Goal: Task Accomplishment & Management: Manage account settings

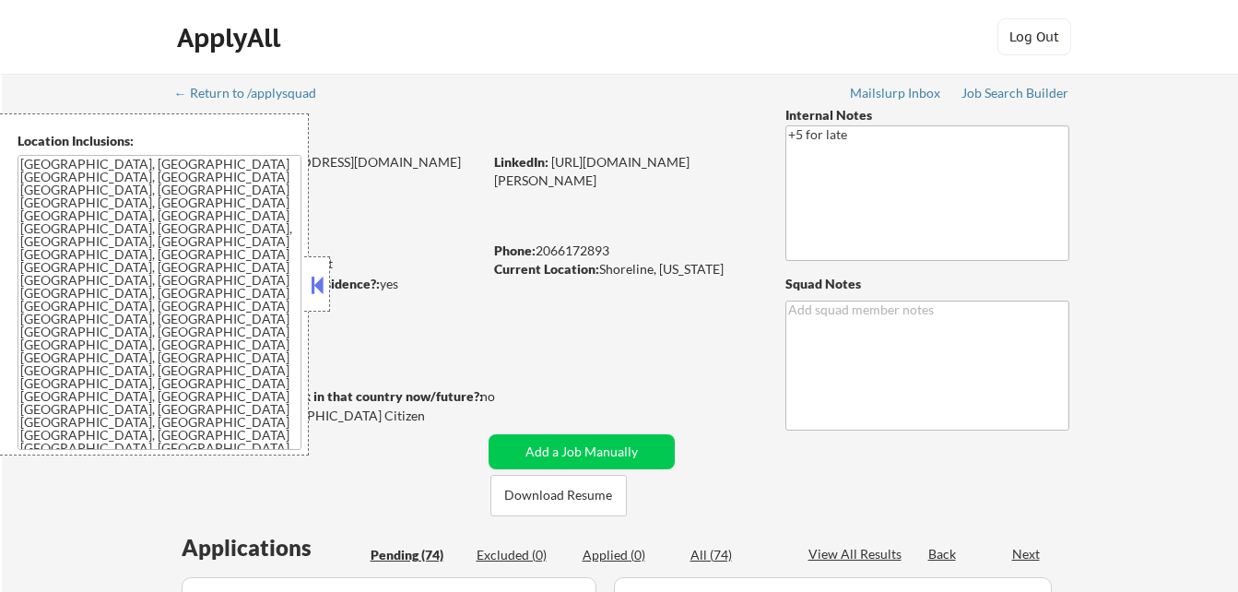
select select ""pending""
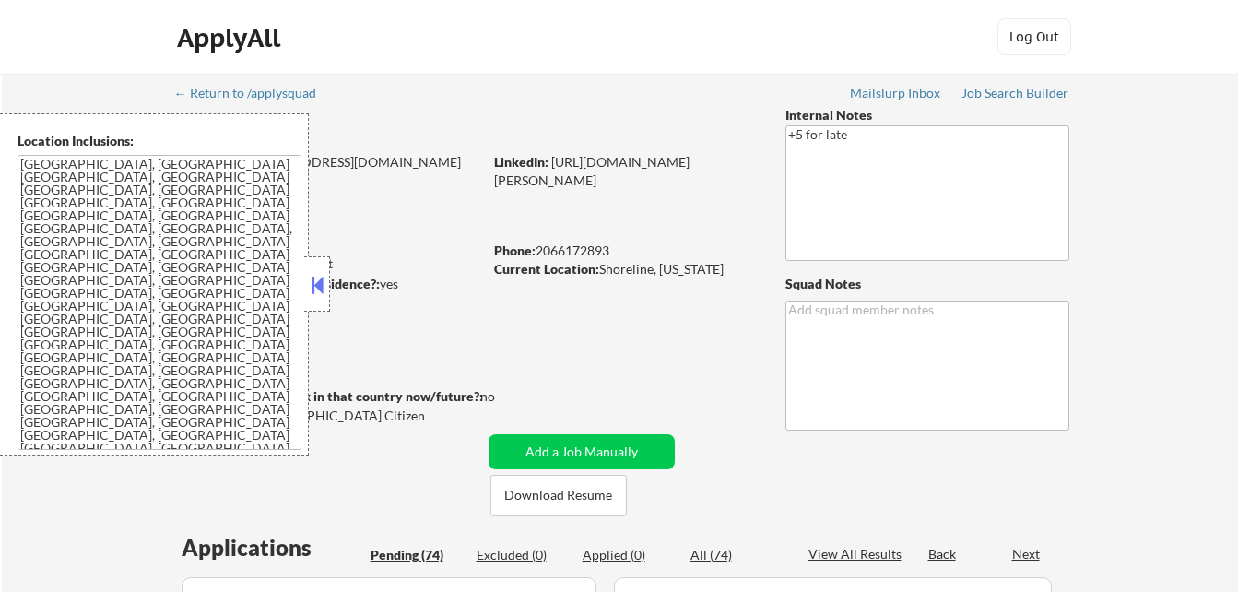
select select ""pending""
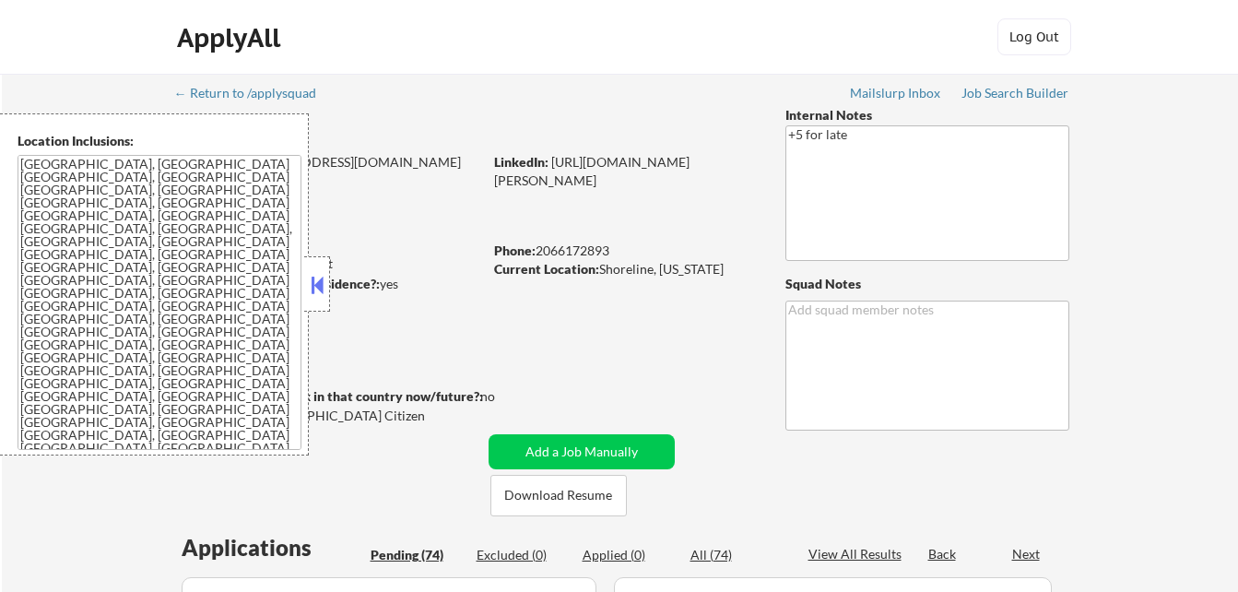
select select ""pending""
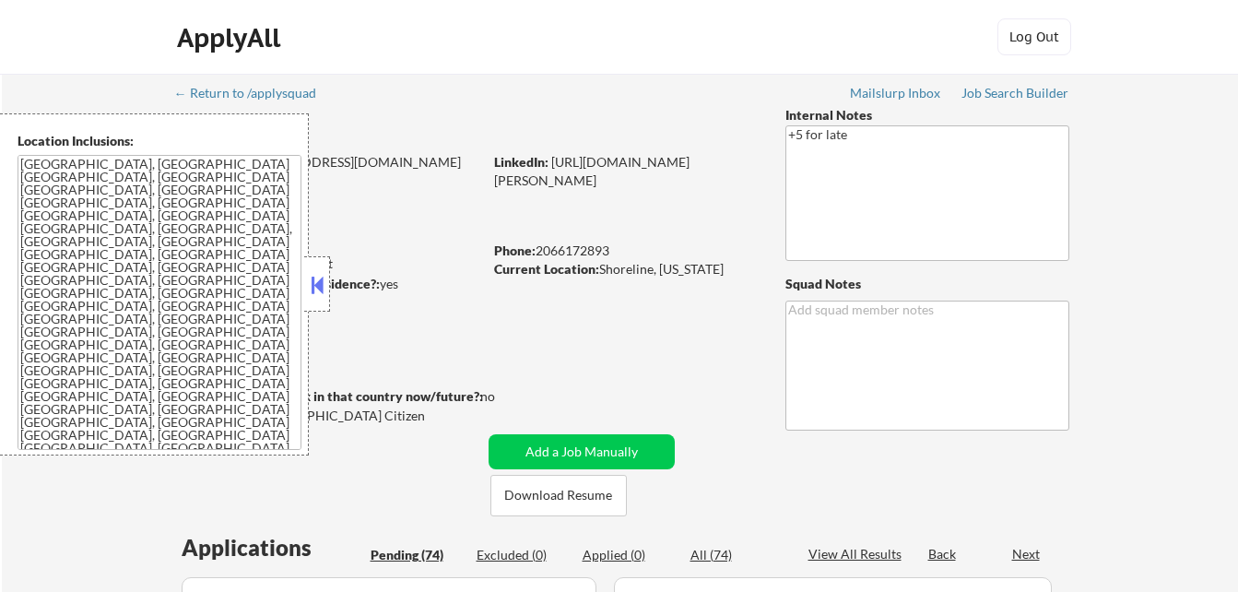
select select ""pending""
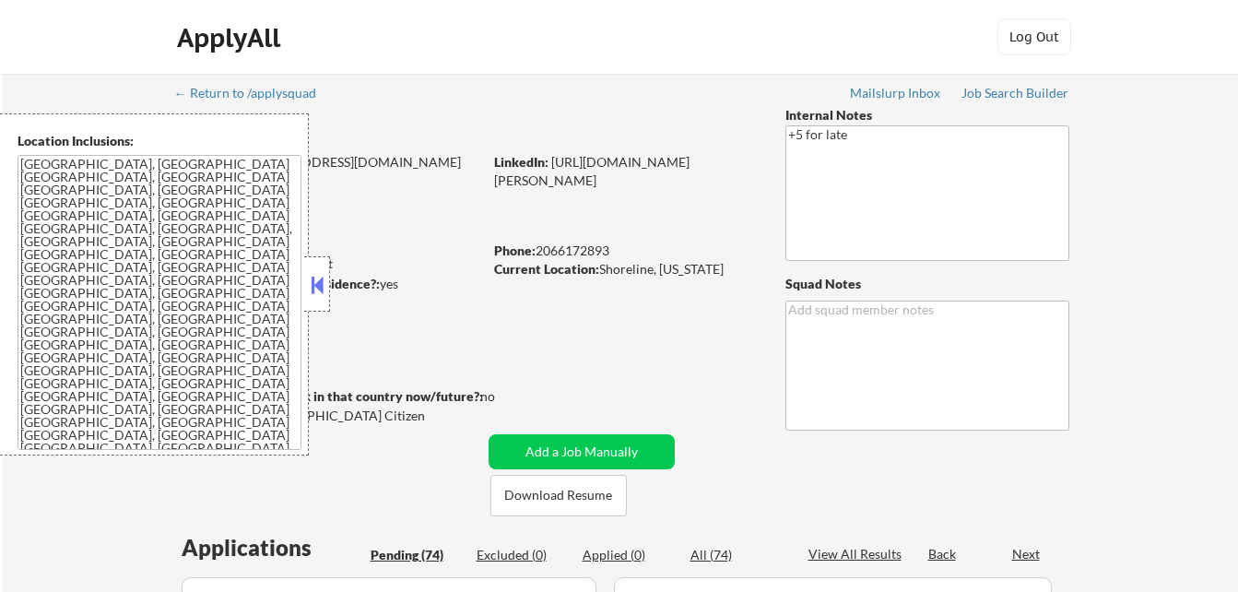
select select ""pending""
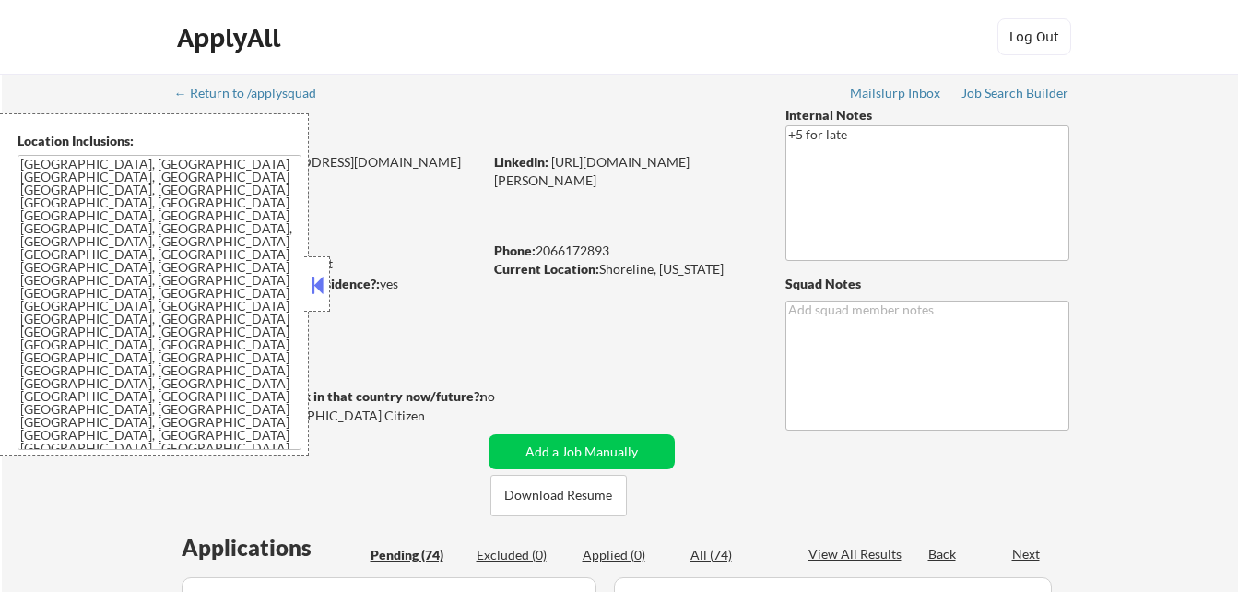
select select ""pending""
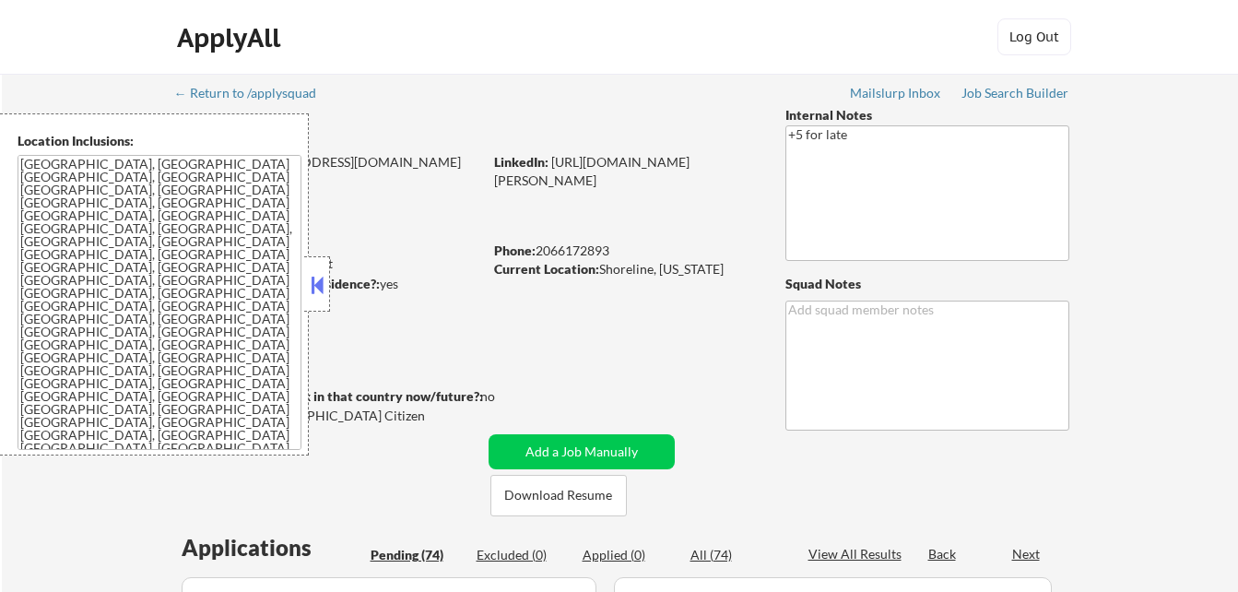
select select ""pending""
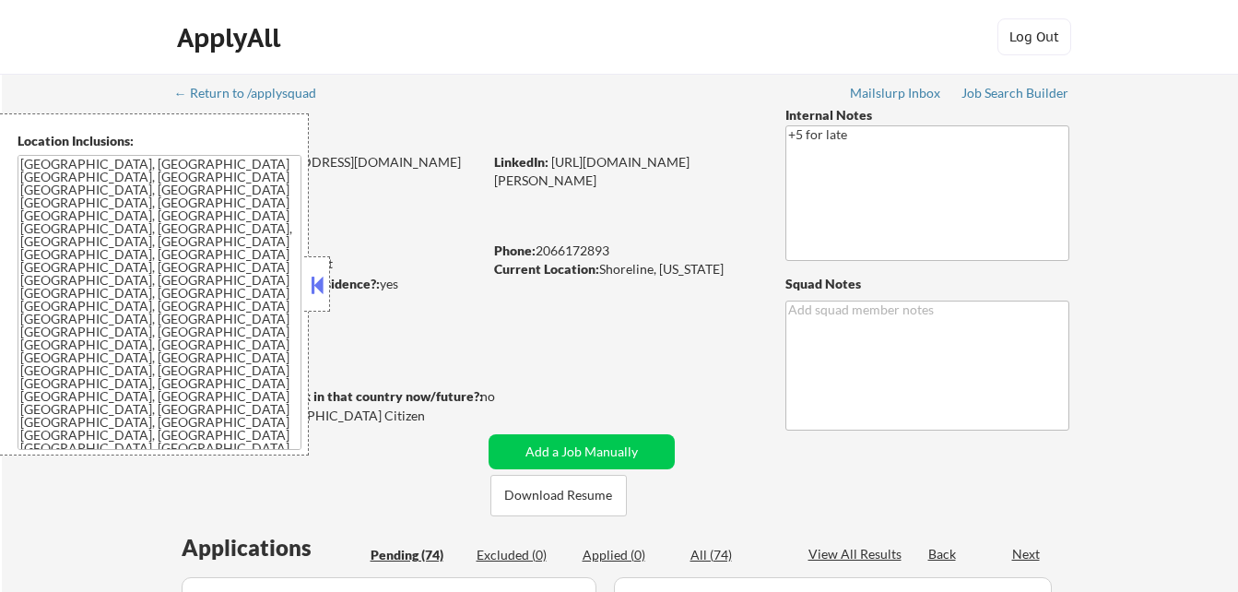
select select ""pending""
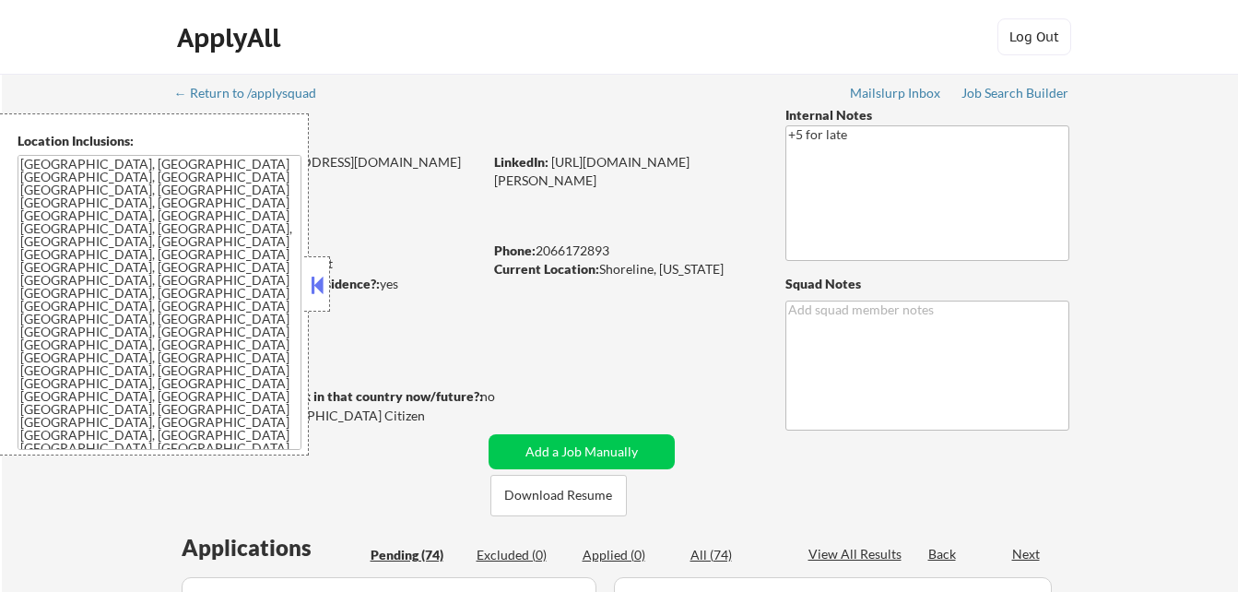
select select ""pending""
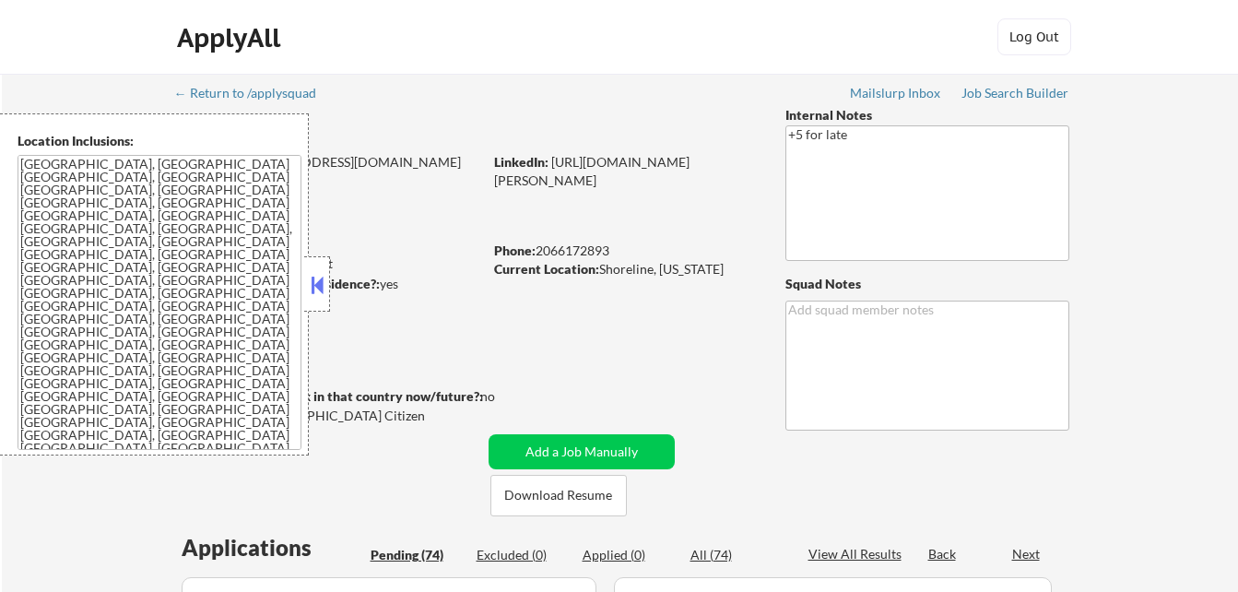
select select ""pending""
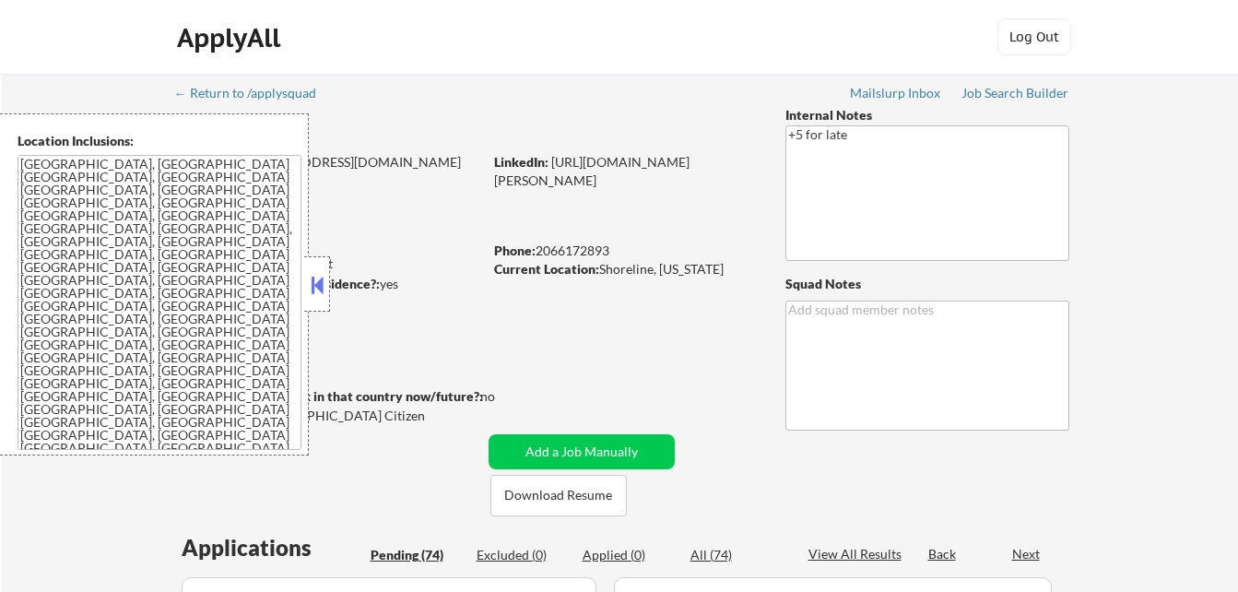
select select ""pending""
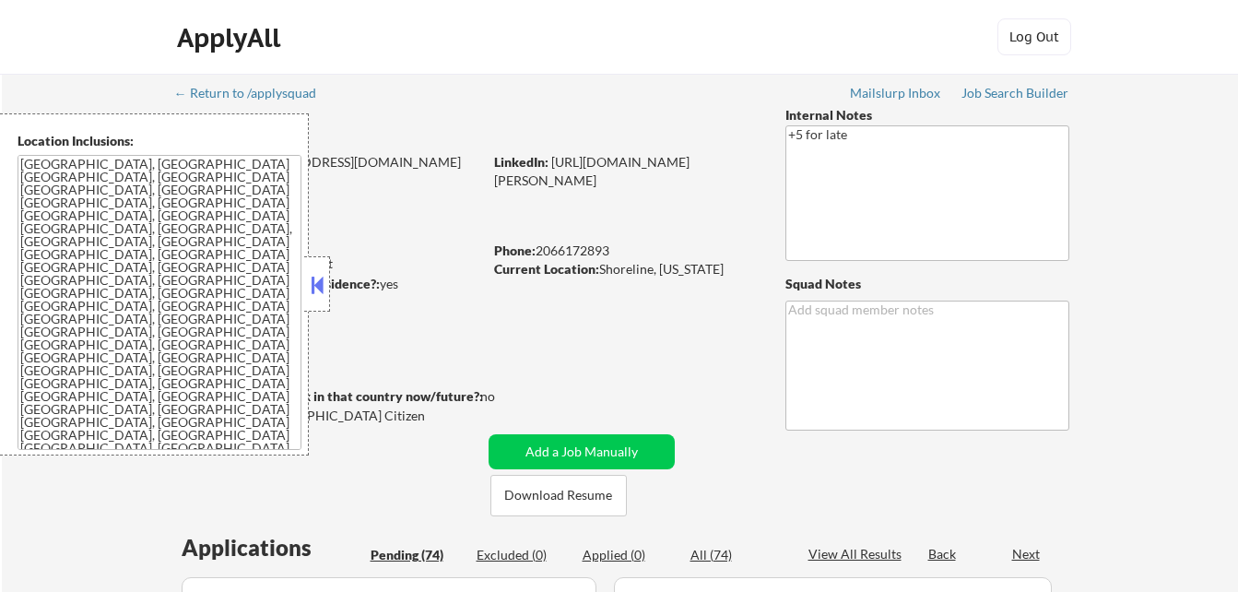
select select ""pending""
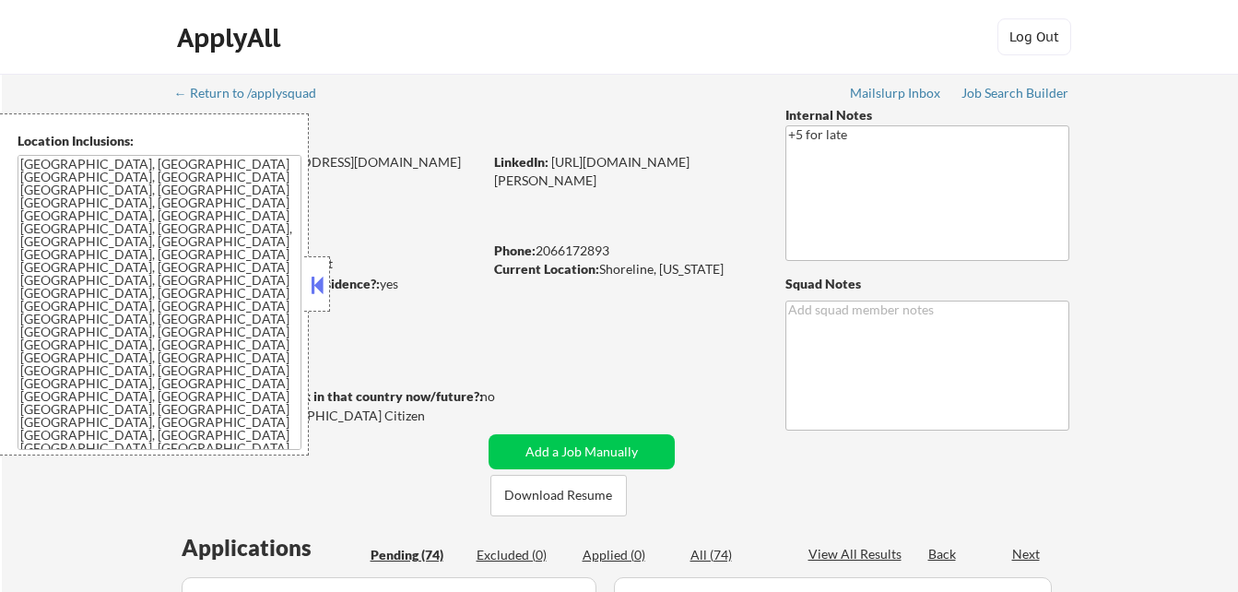
select select ""pending""
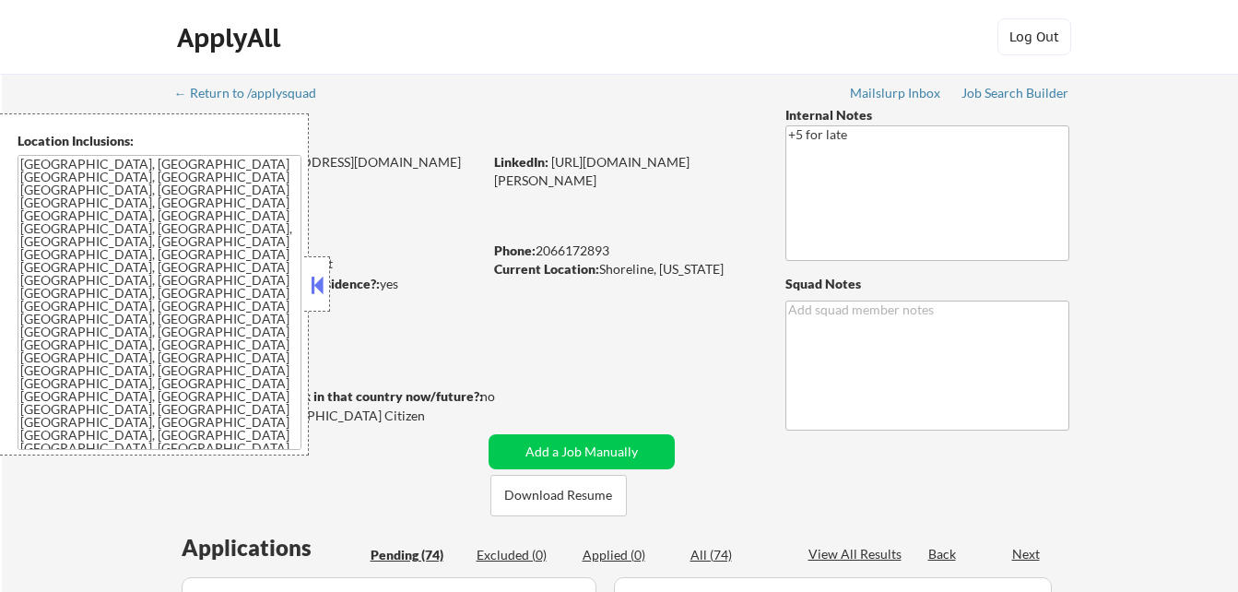
select select ""pending""
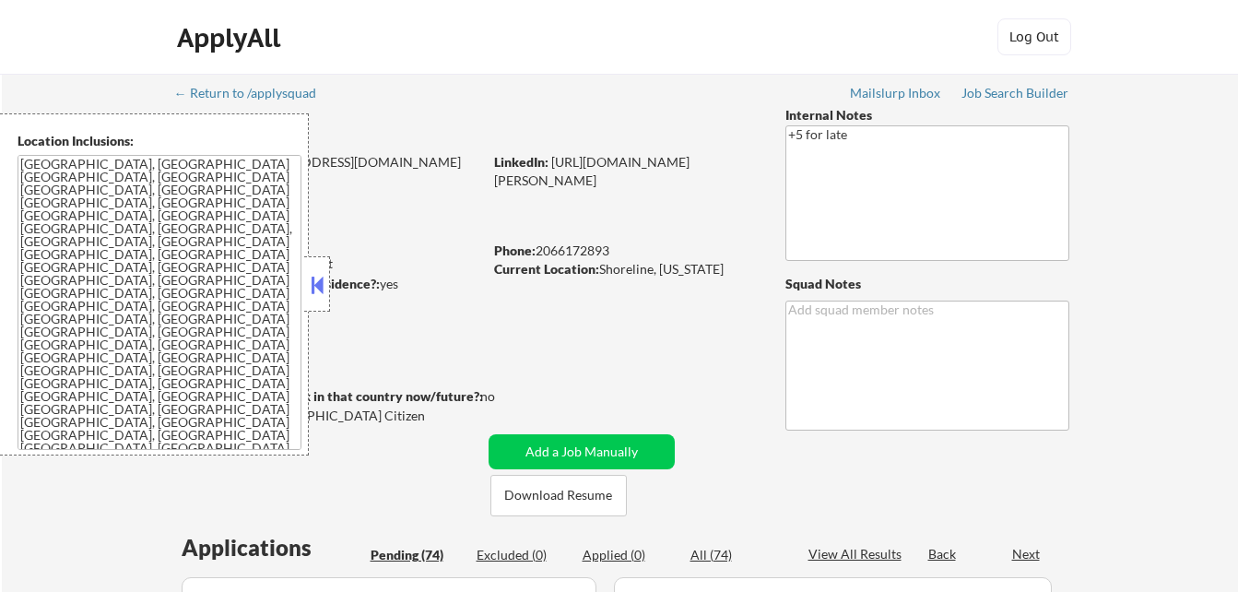
select select ""pending""
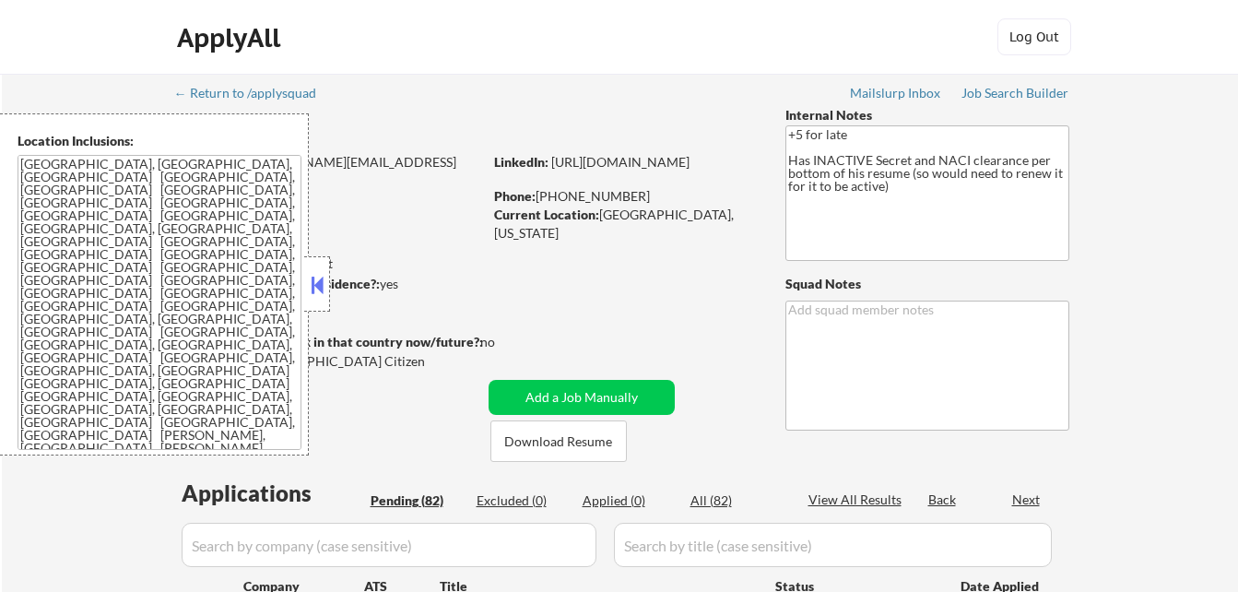
select select ""pending""
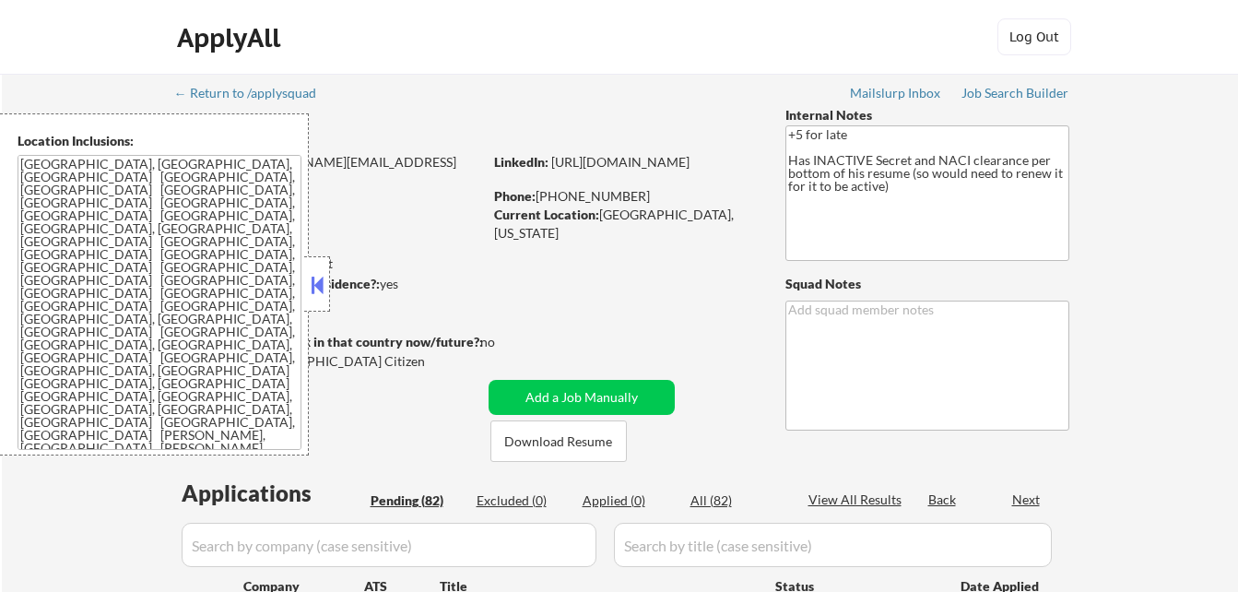
select select ""pending""
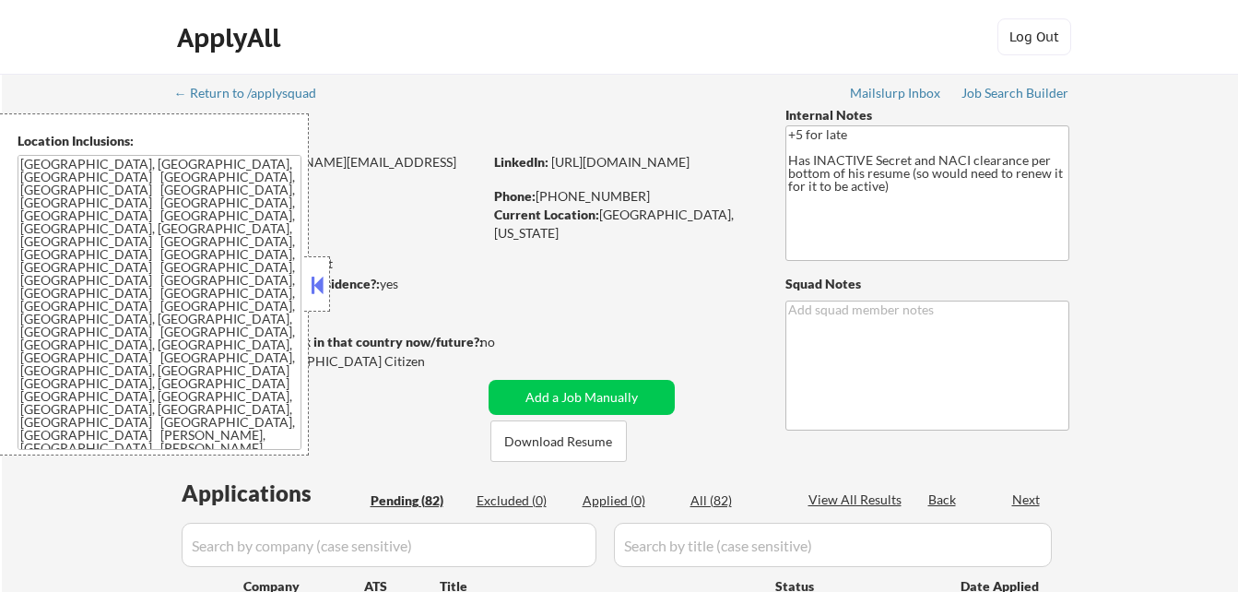
select select ""pending""
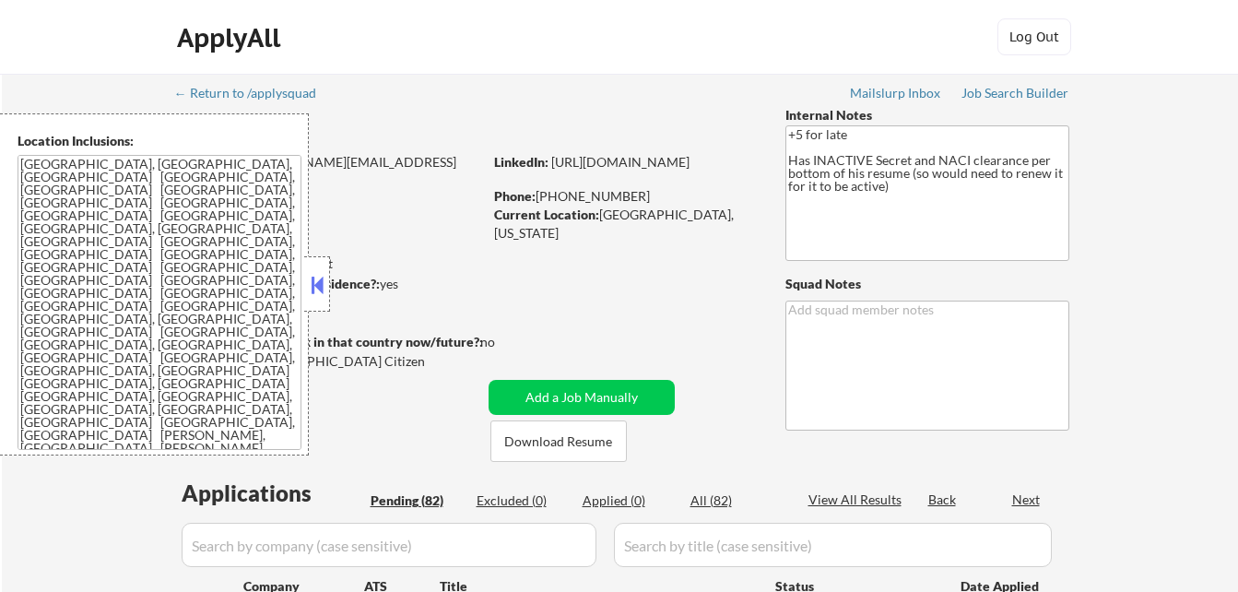
select select ""pending""
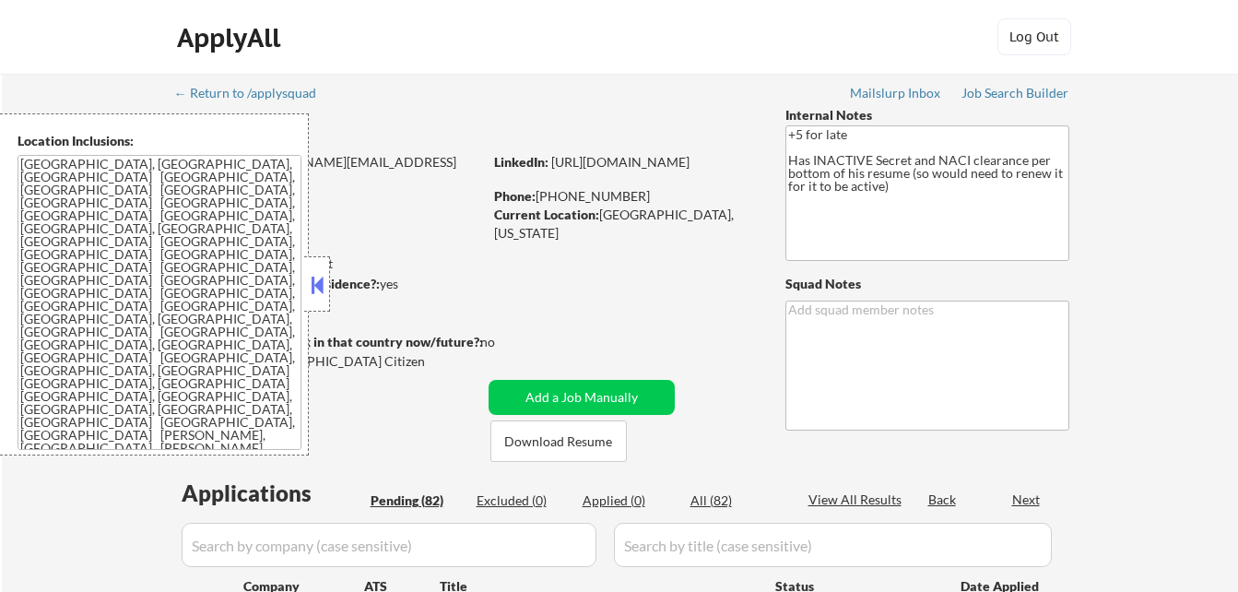
select select ""pending""
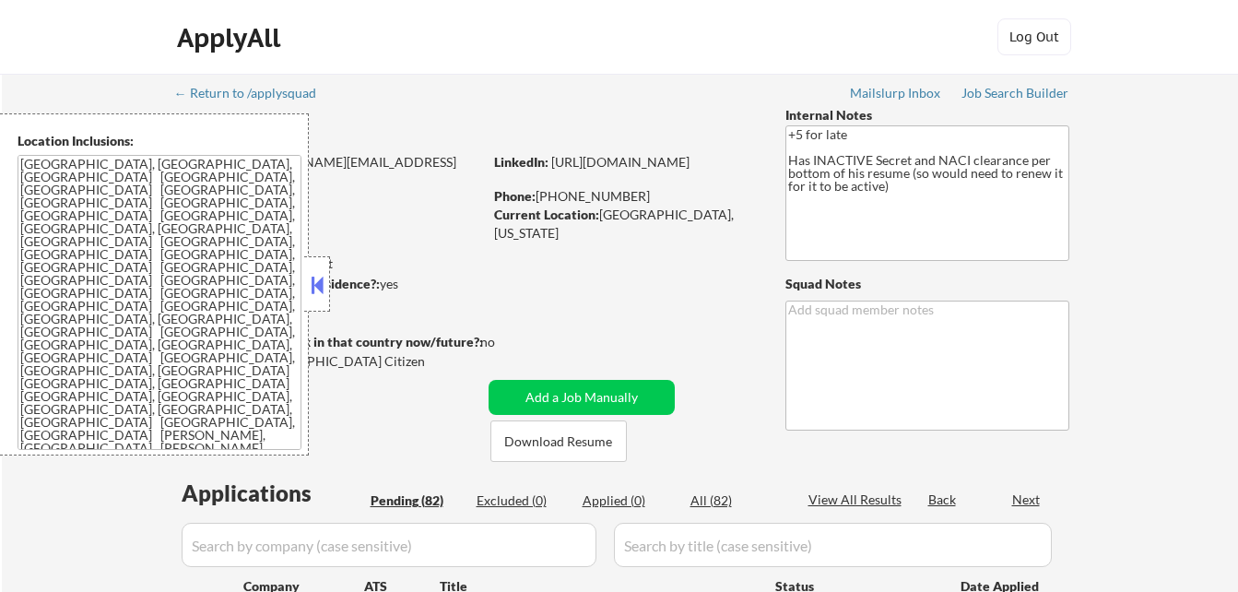
select select ""pending""
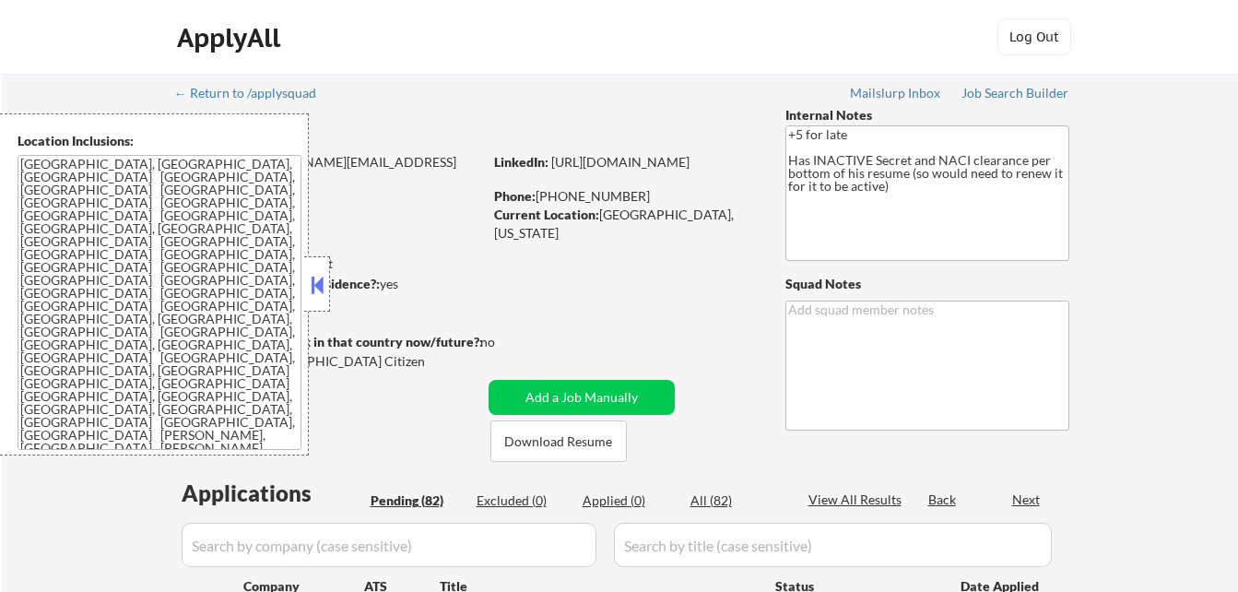
select select ""pending""
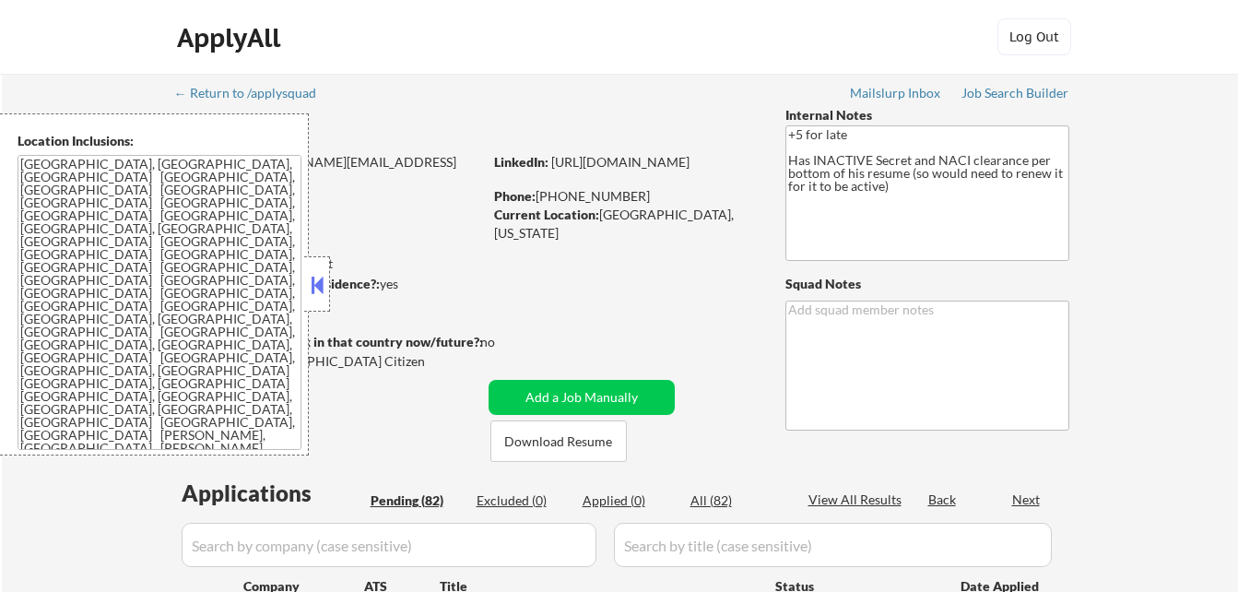
select select ""pending""
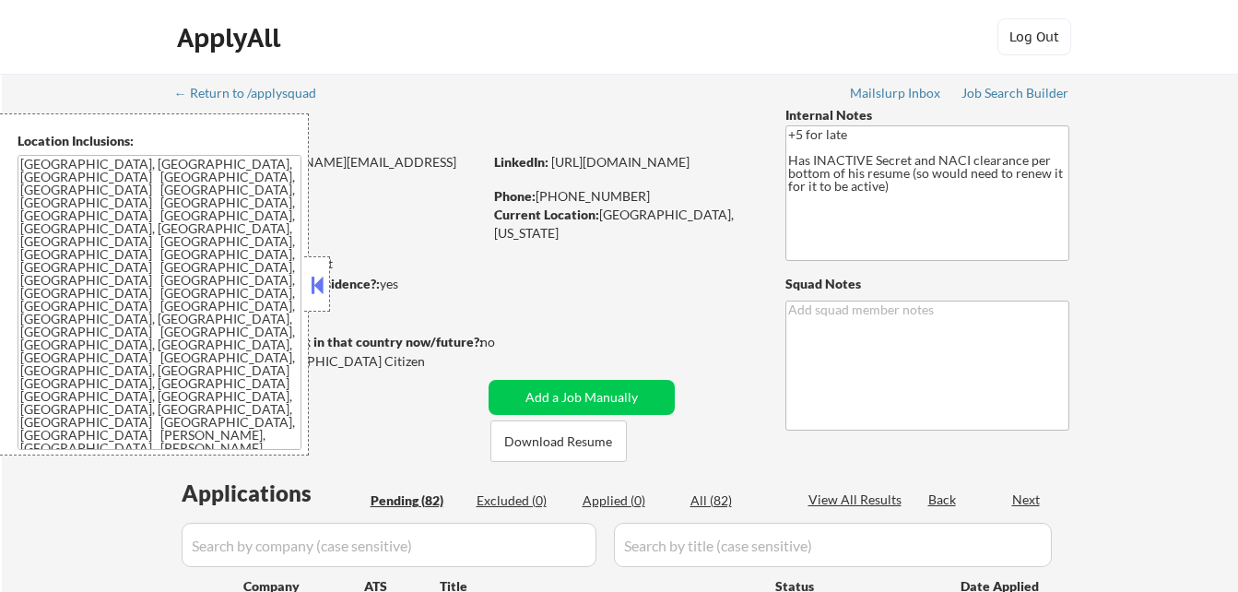
select select ""pending""
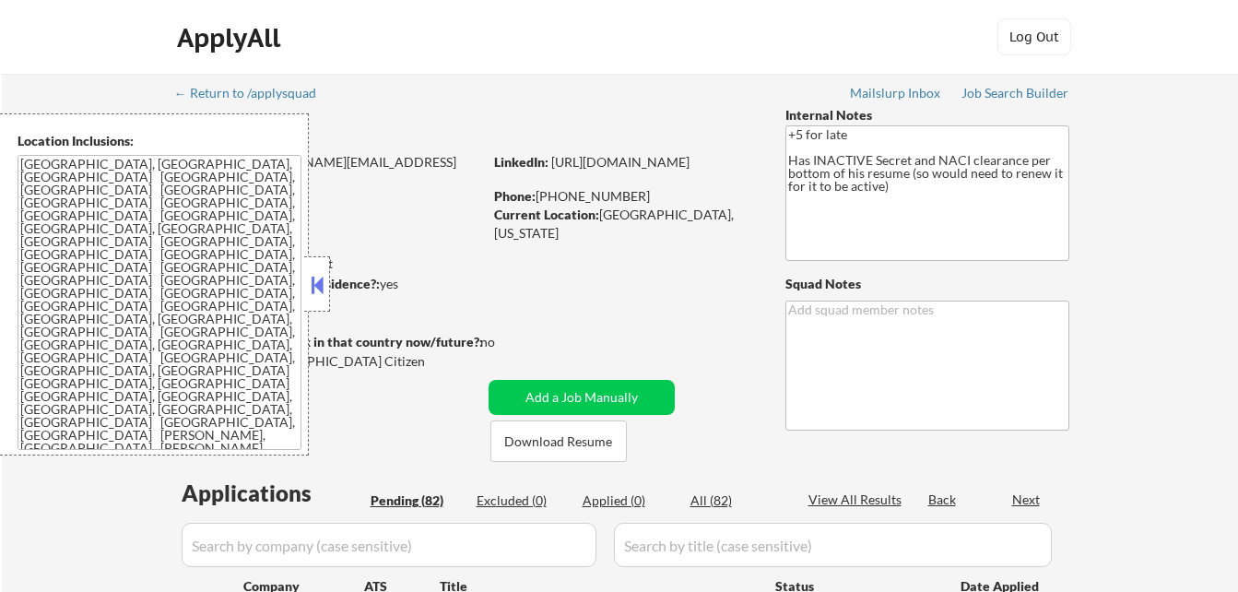
select select ""pending""
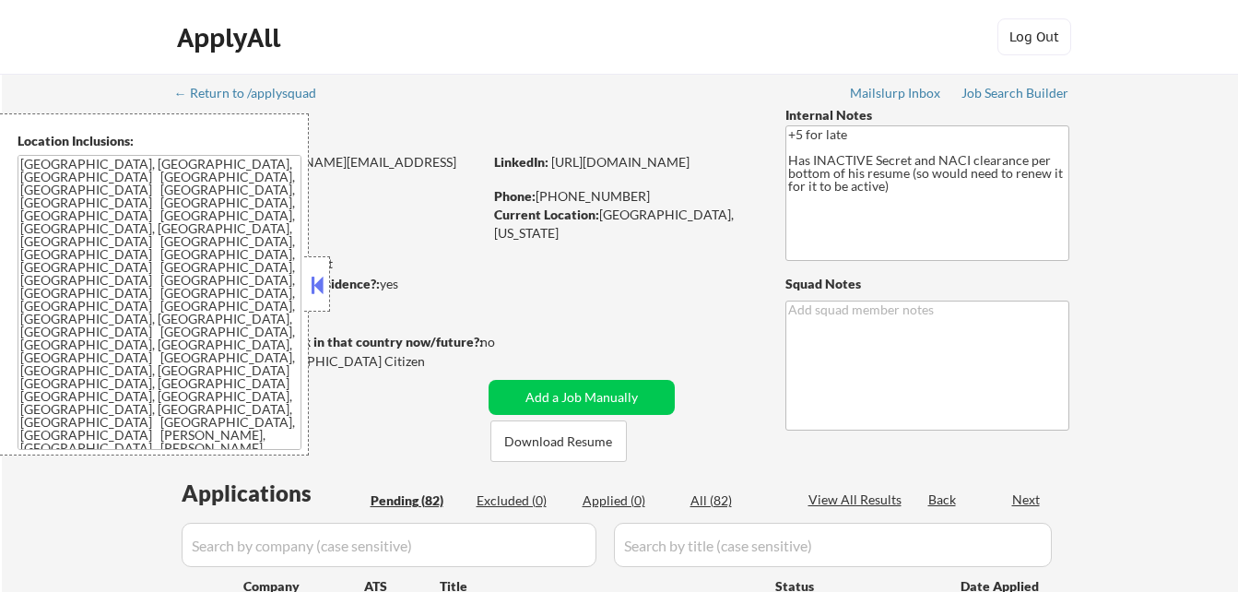
select select ""pending""
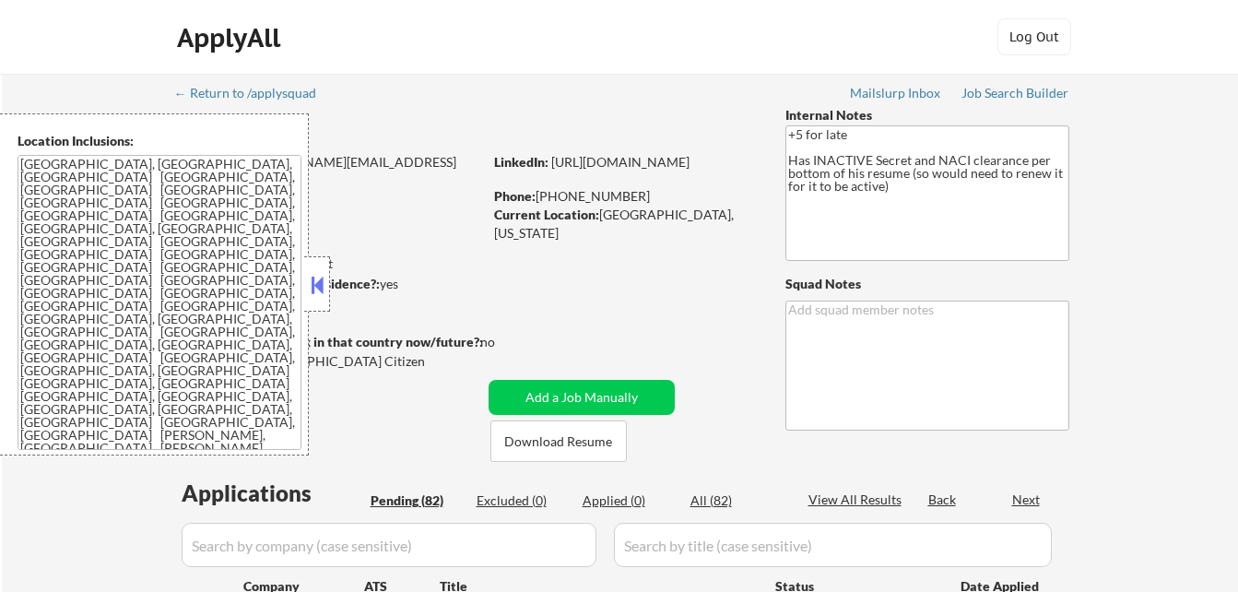
select select ""pending""
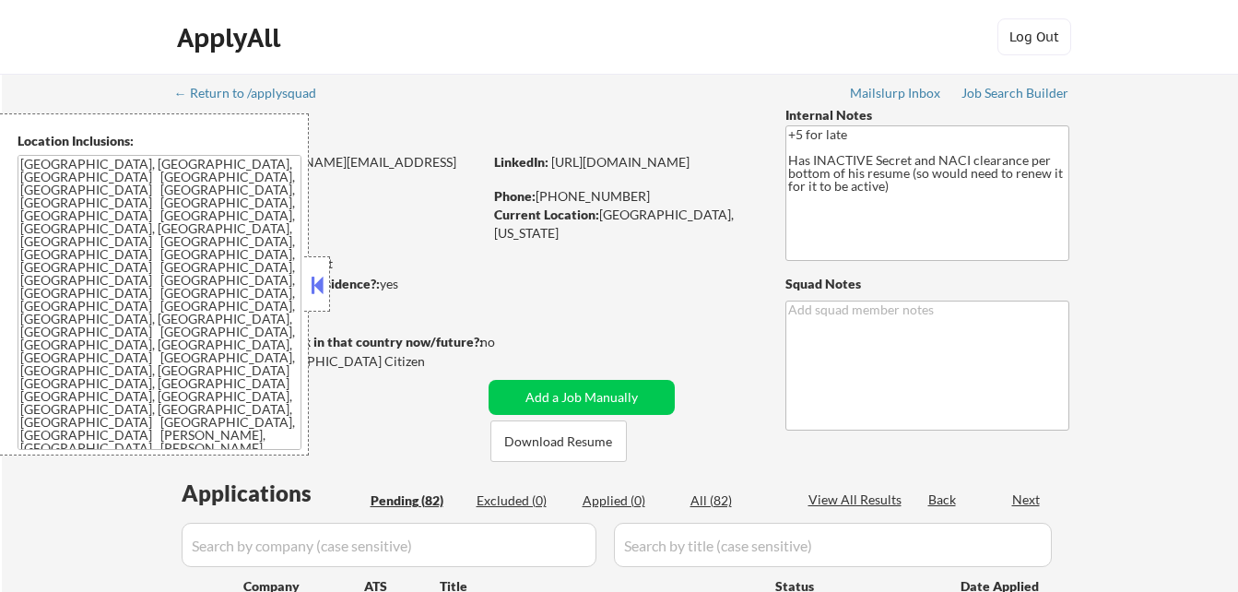
select select ""pending""
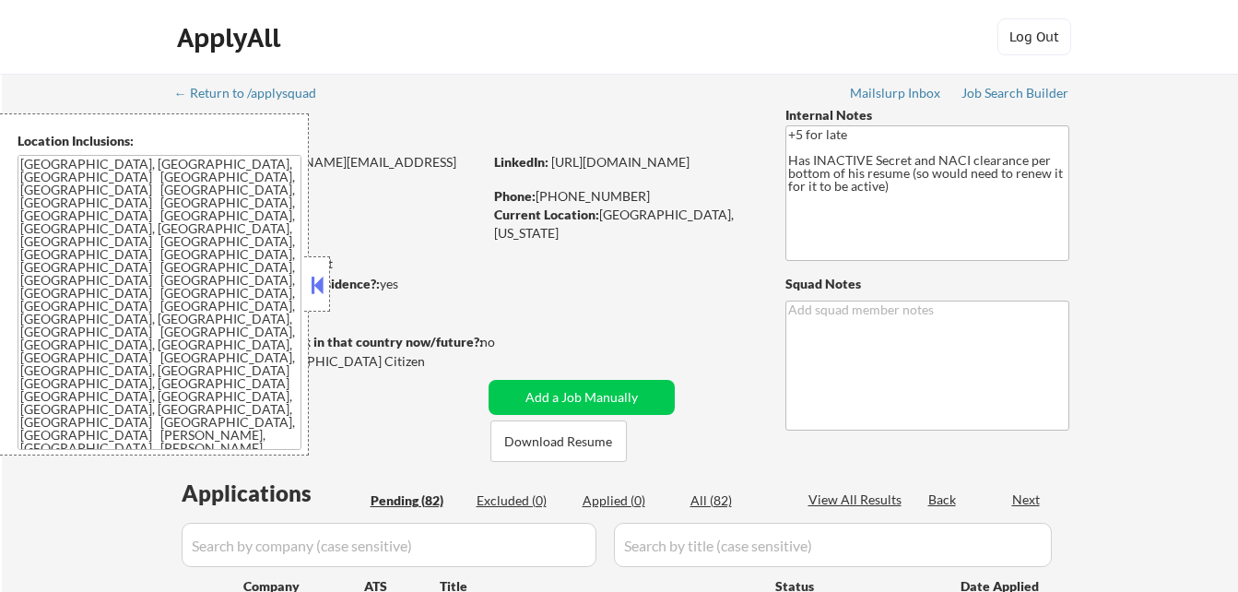
select select ""pending""
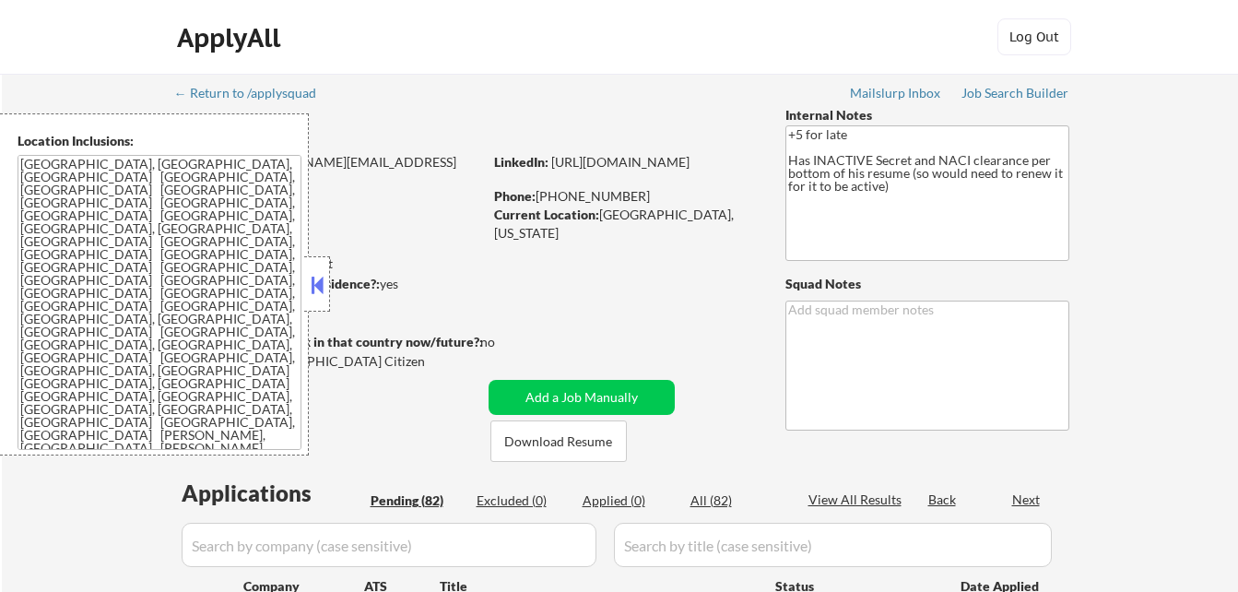
select select ""pending""
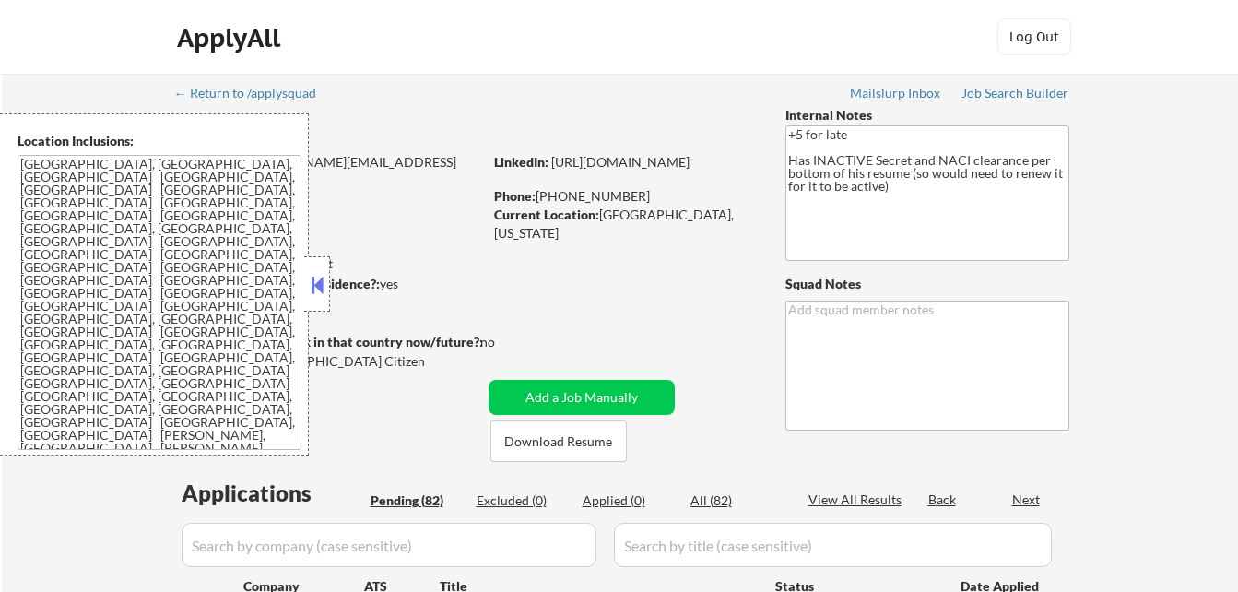
select select ""pending""
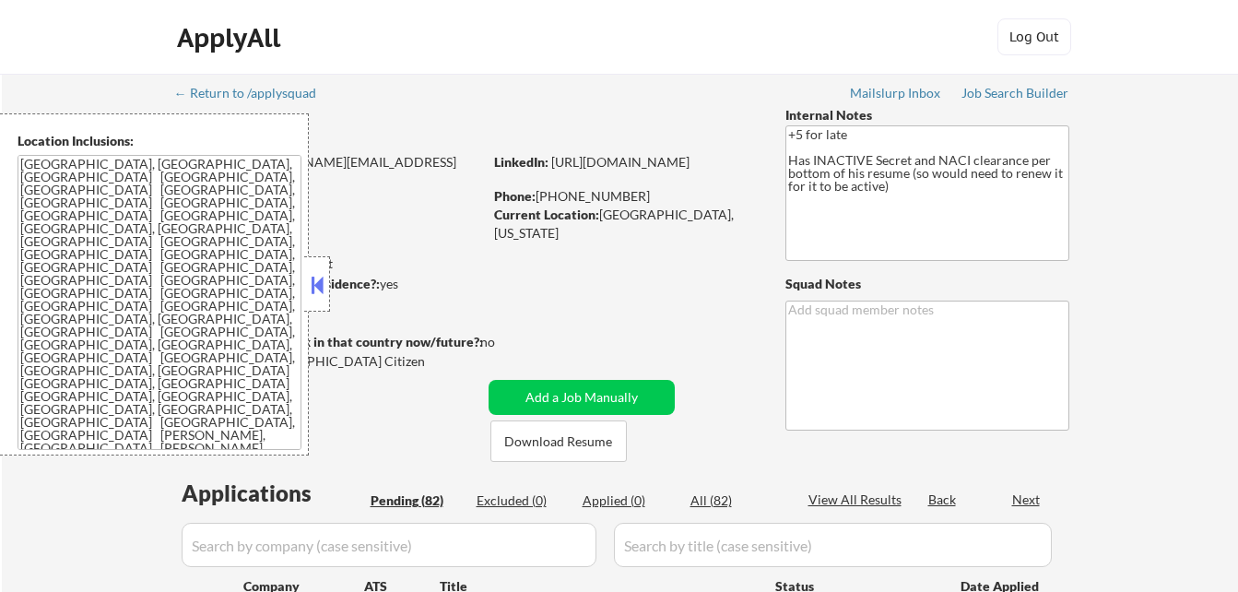
select select ""pending""
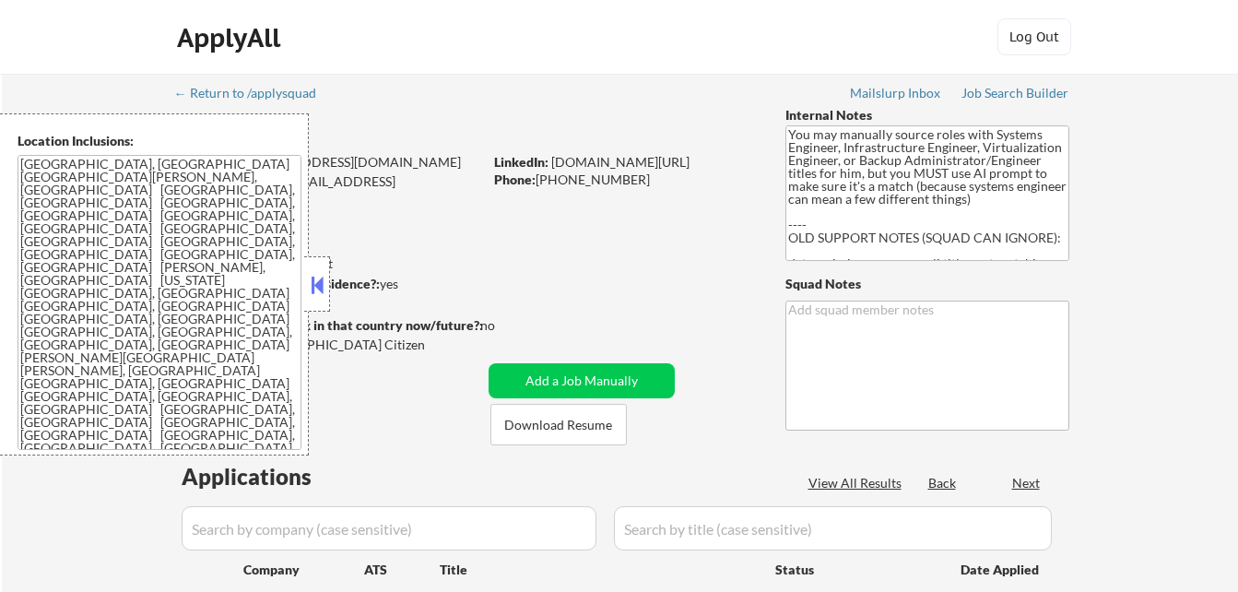
select select ""pending""
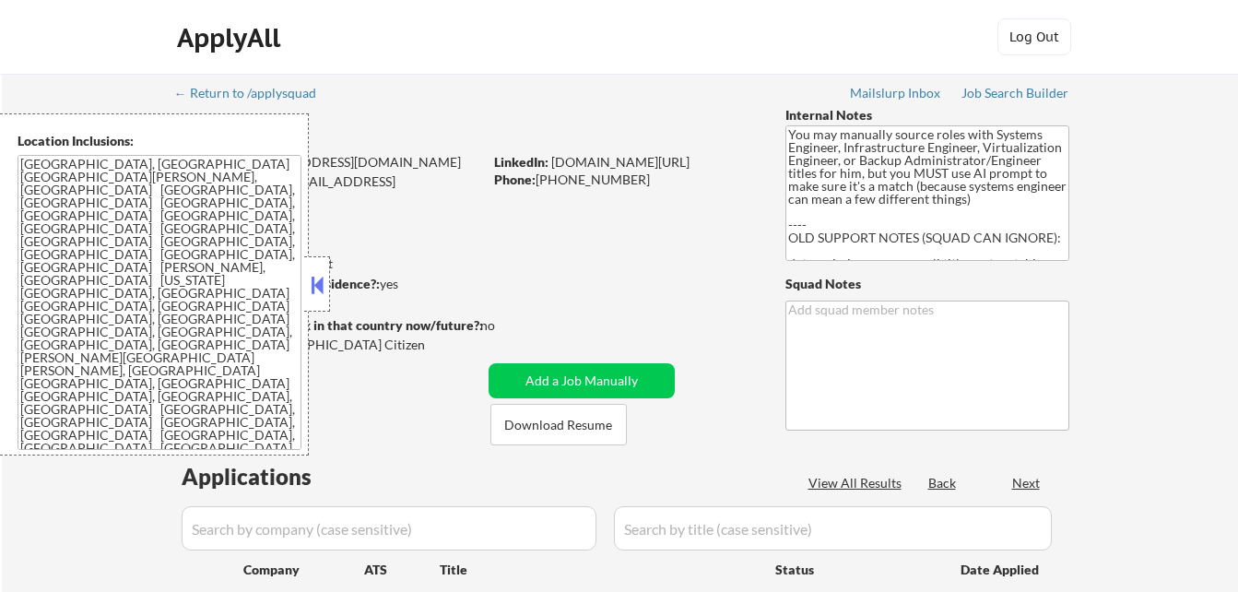
select select ""pending""
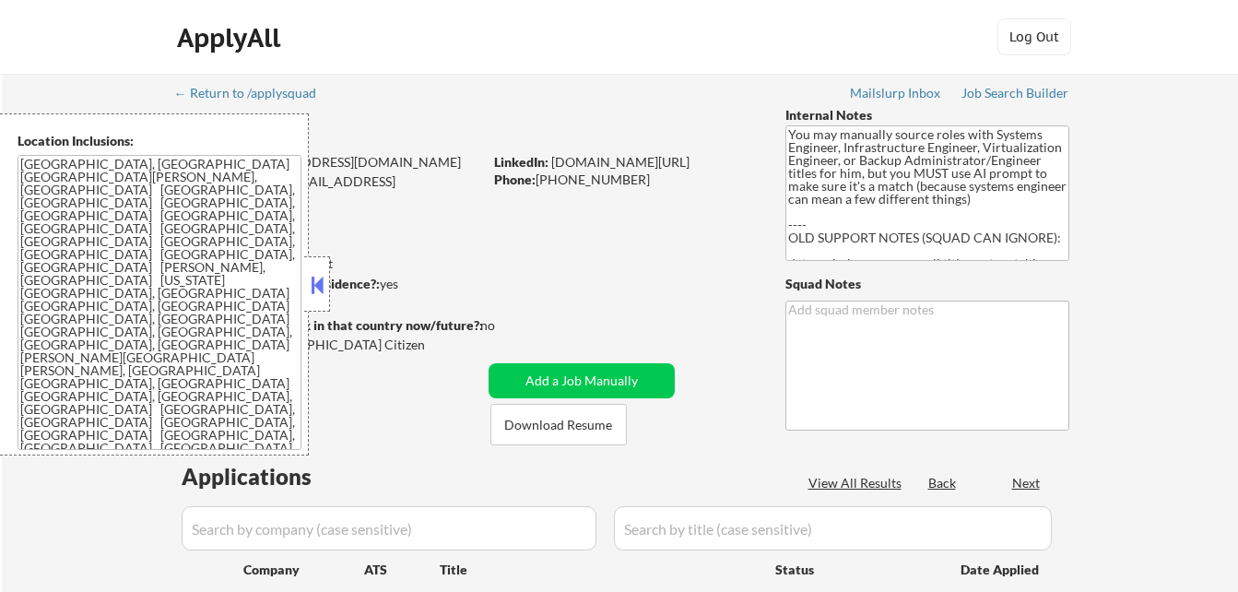
select select ""pending""
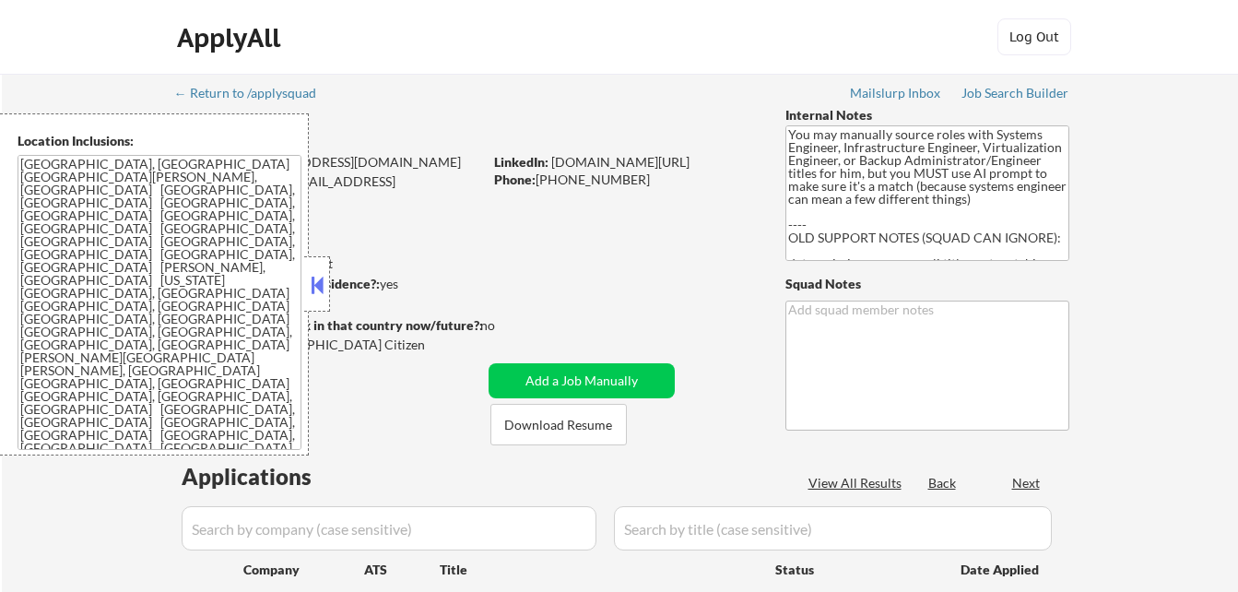
select select ""pending""
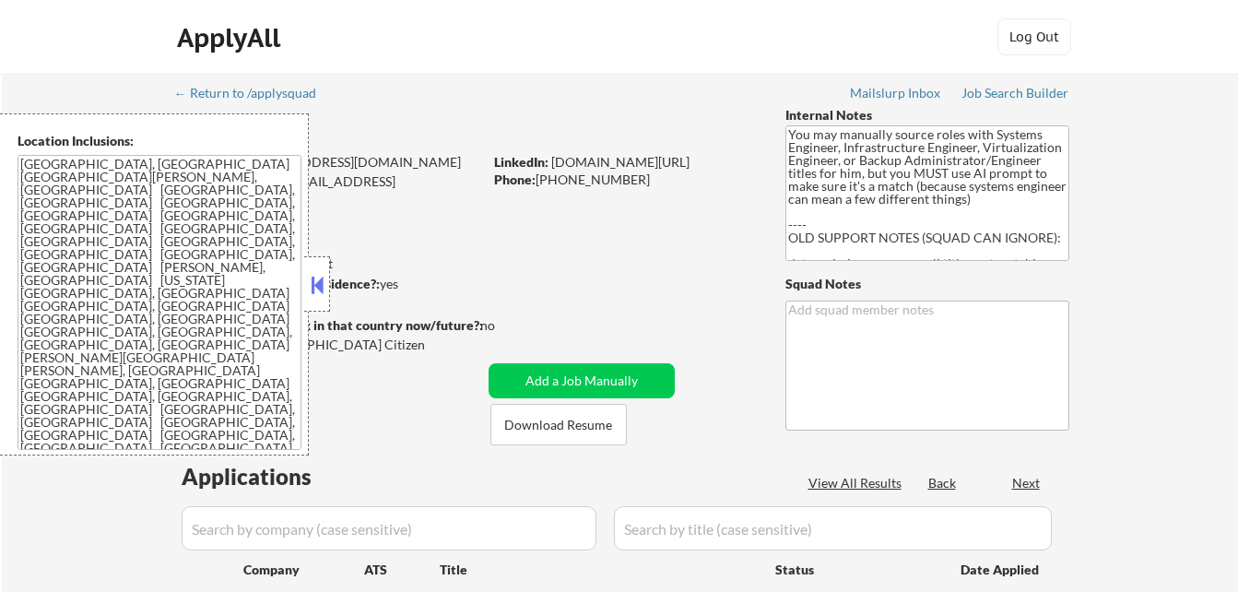
select select ""pending""
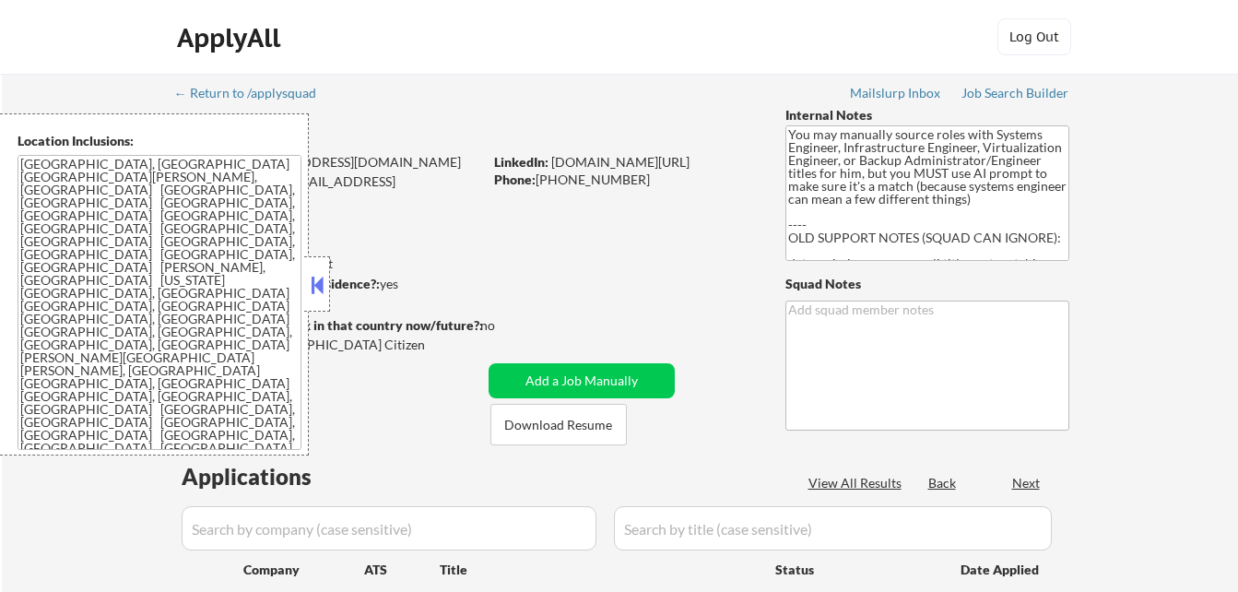
select select ""pending""
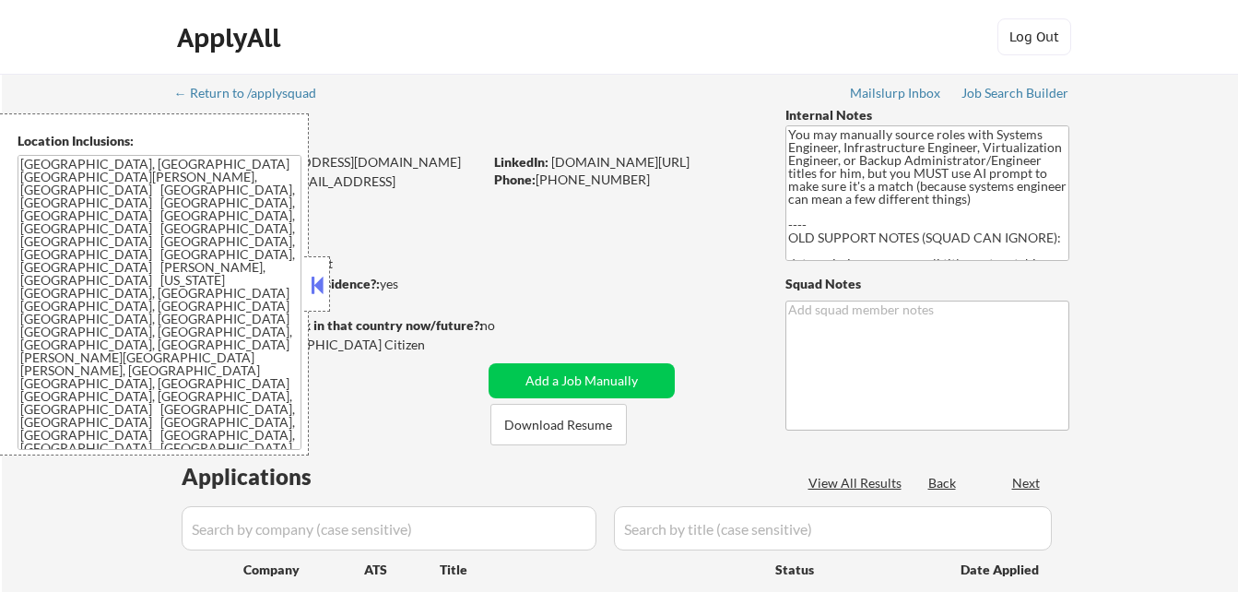
select select ""pending""
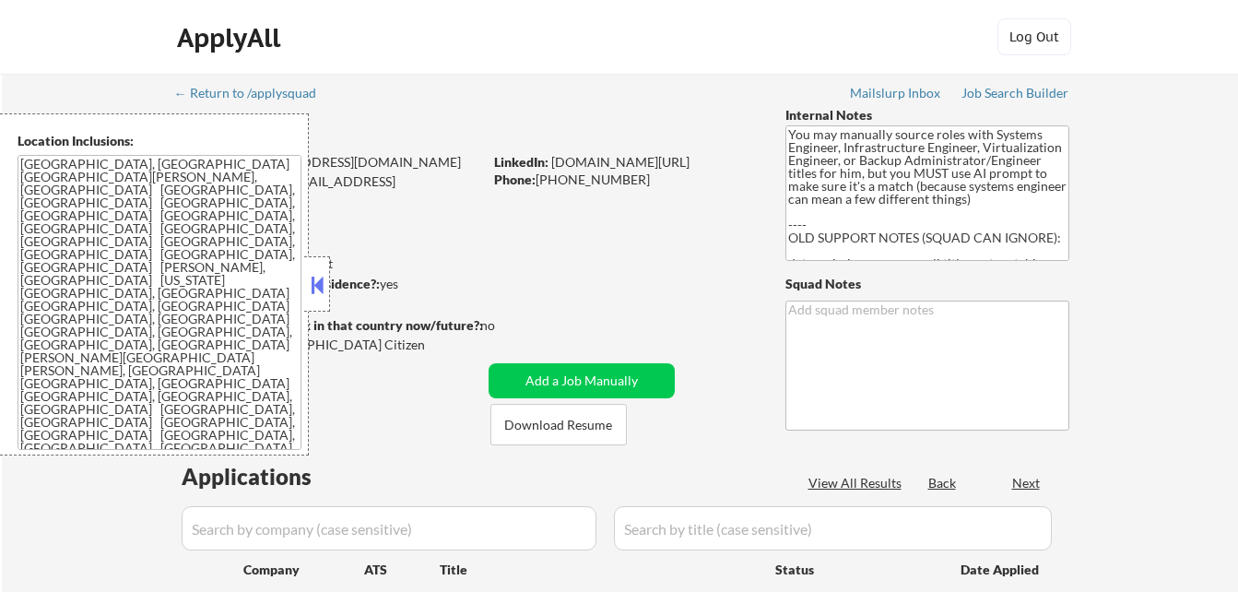
select select ""pending""
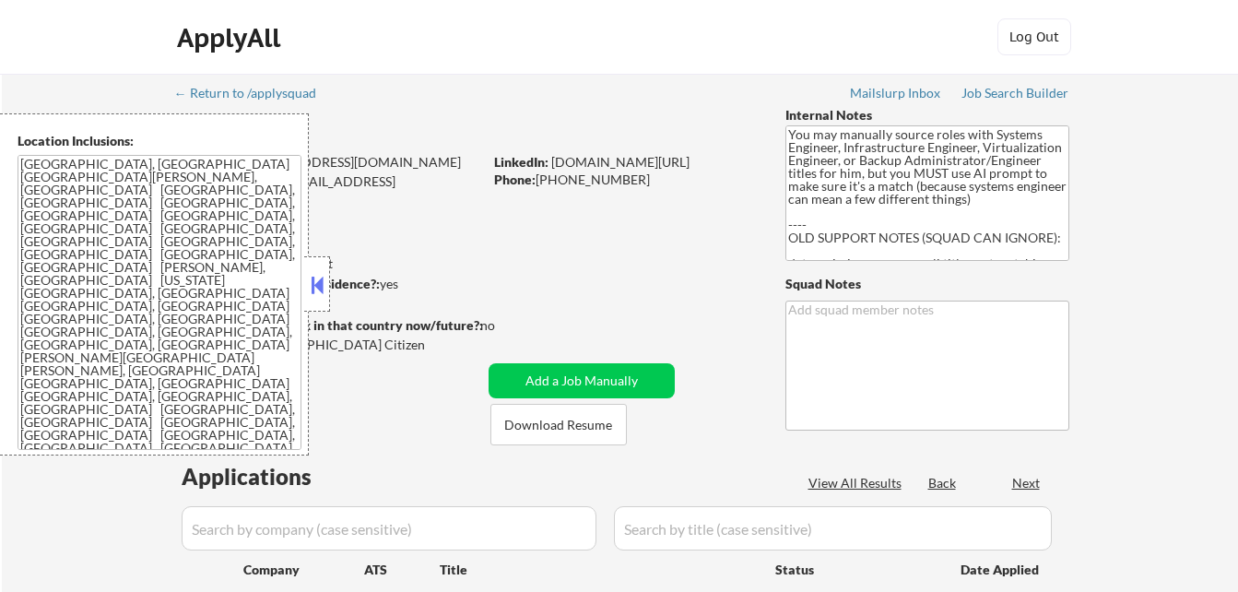
select select ""pending""
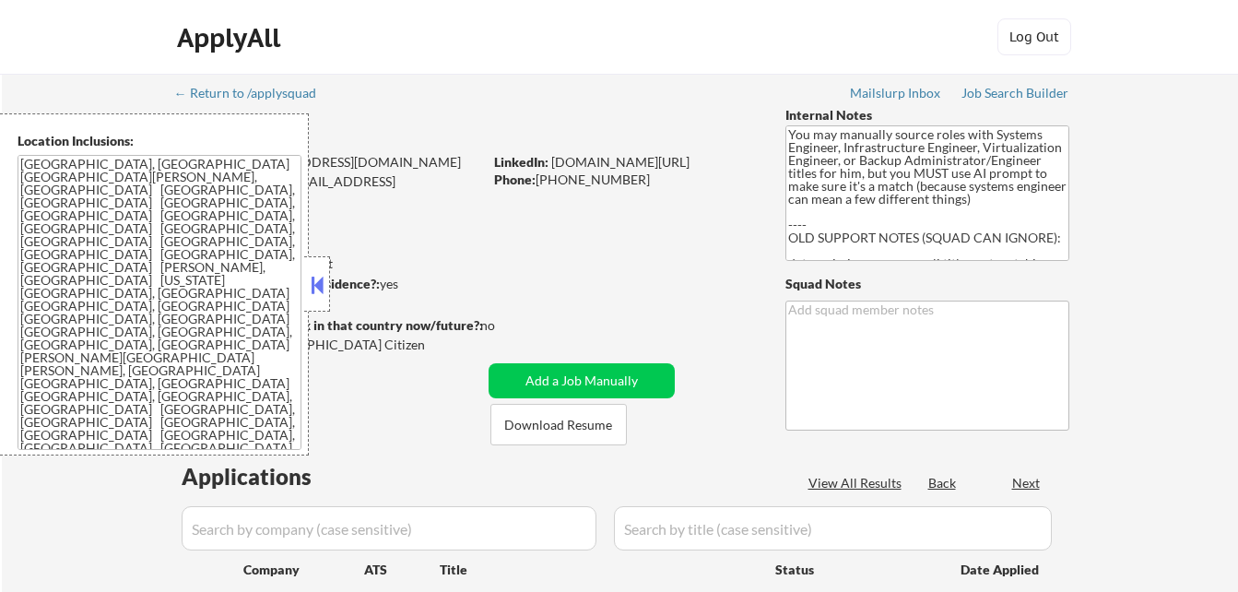
select select ""pending""
